Goal: Find specific page/section: Find specific page/section

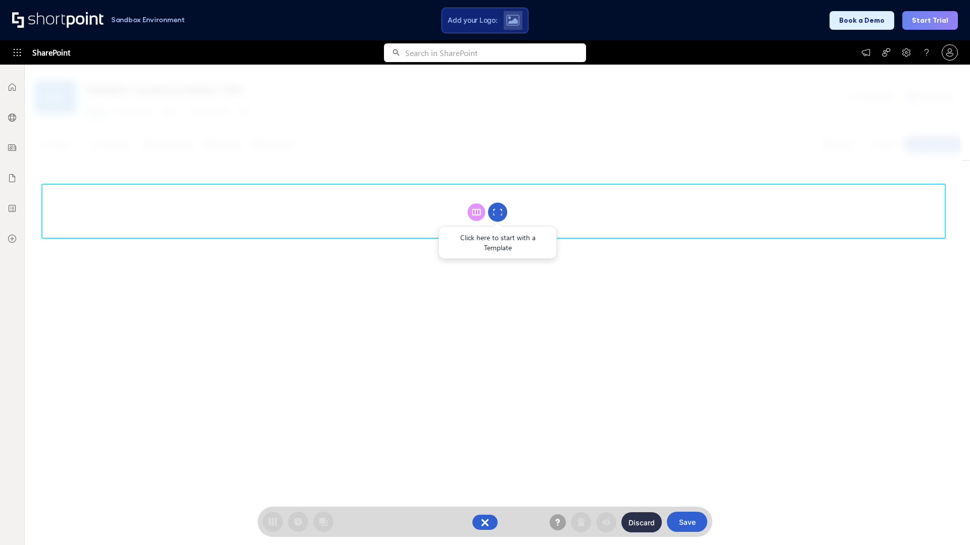
click at [497, 212] on circle at bounding box center [497, 212] width 19 height 19
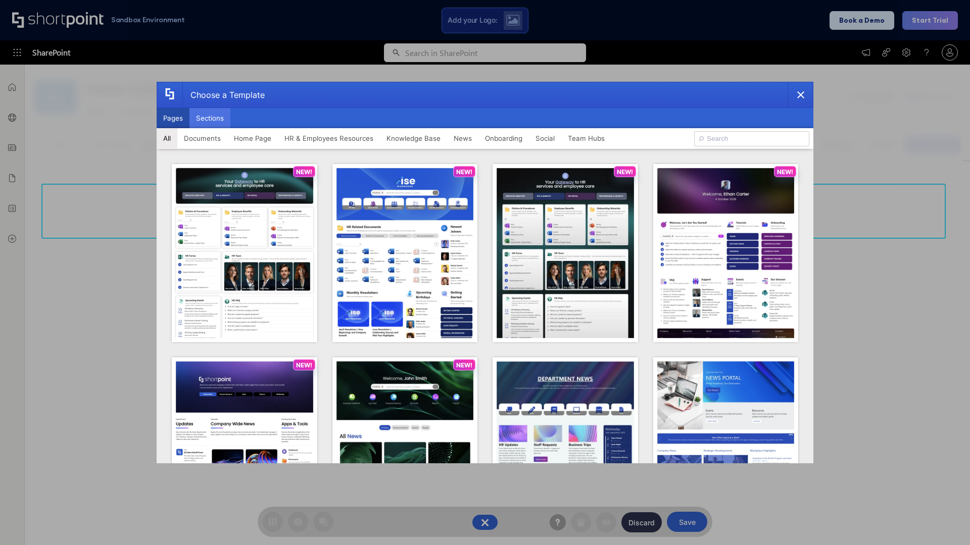
click at [210, 118] on button "Sections" at bounding box center [209, 118] width 41 height 20
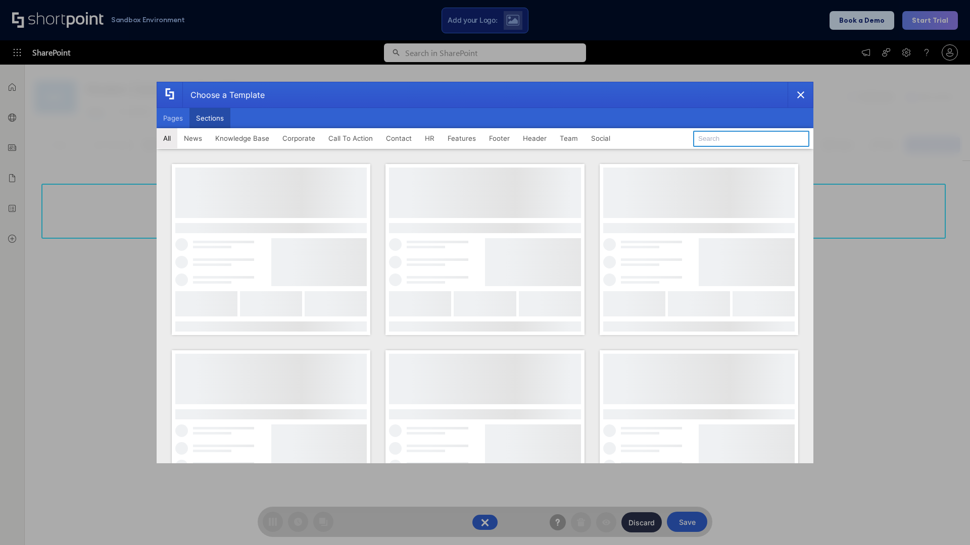
type input "HR"
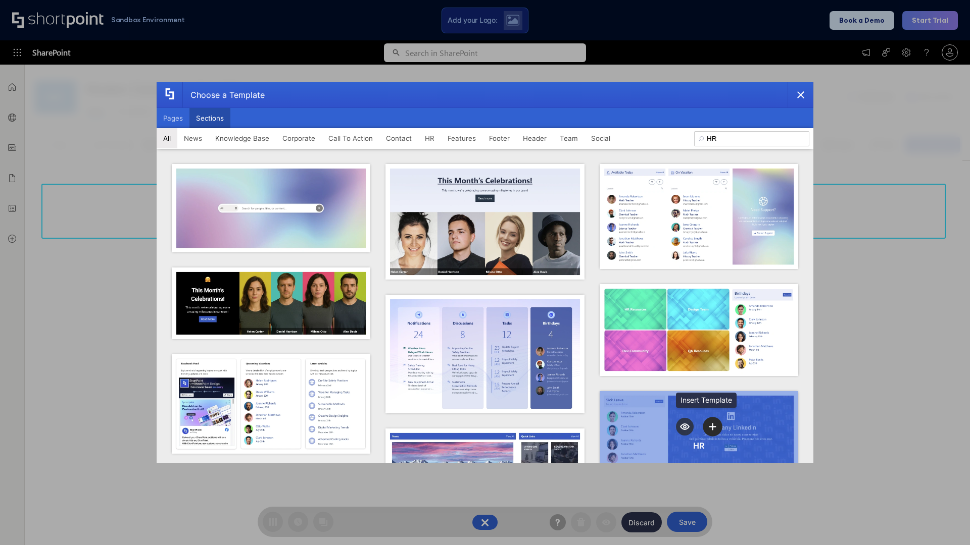
click at [709, 424] on icon "template selector" at bounding box center [712, 426] width 7 height 7
